Goal: Information Seeking & Learning: Learn about a topic

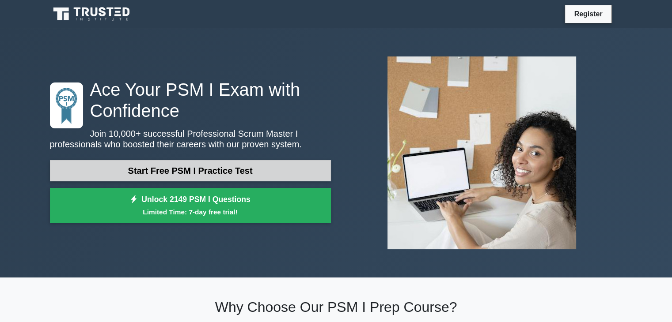
click at [239, 163] on link "Start Free PSM I Practice Test" at bounding box center [190, 170] width 281 height 21
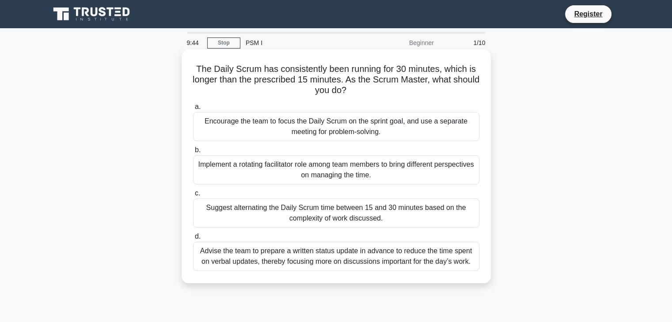
drag, startPoint x: 299, startPoint y: 134, endPoint x: 276, endPoint y: 124, distance: 24.1
drag, startPoint x: 276, startPoint y: 124, endPoint x: 266, endPoint y: 119, distance: 11.5
click at [266, 119] on div "Encourage the team to focus the Daily Scrum on the sprint goal, and use a separ…" at bounding box center [336, 126] width 286 height 29
click at [193, 110] on input "a. Encourage the team to focus the Daily Scrum on the sprint goal, and use a se…" at bounding box center [193, 107] width 0 height 6
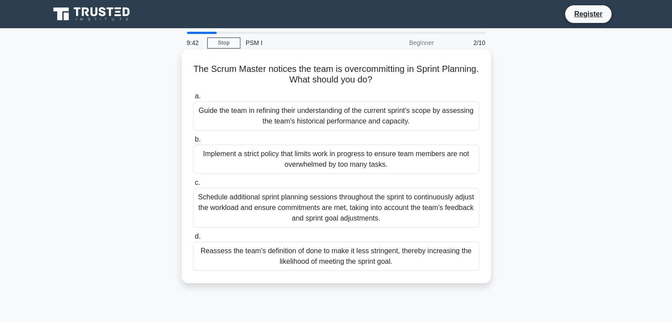
click at [218, 112] on div "Guide the team in refining their understanding of the current sprint's scope by…" at bounding box center [336, 116] width 286 height 29
click at [193, 99] on input "a. Guide the team in refining their understanding of the current sprint's scope…" at bounding box center [193, 97] width 0 height 6
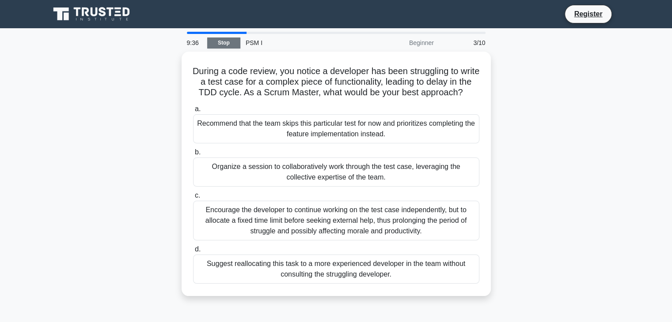
click at [228, 45] on link "Stop" at bounding box center [223, 43] width 33 height 11
